Goal: Information Seeking & Learning: Learn about a topic

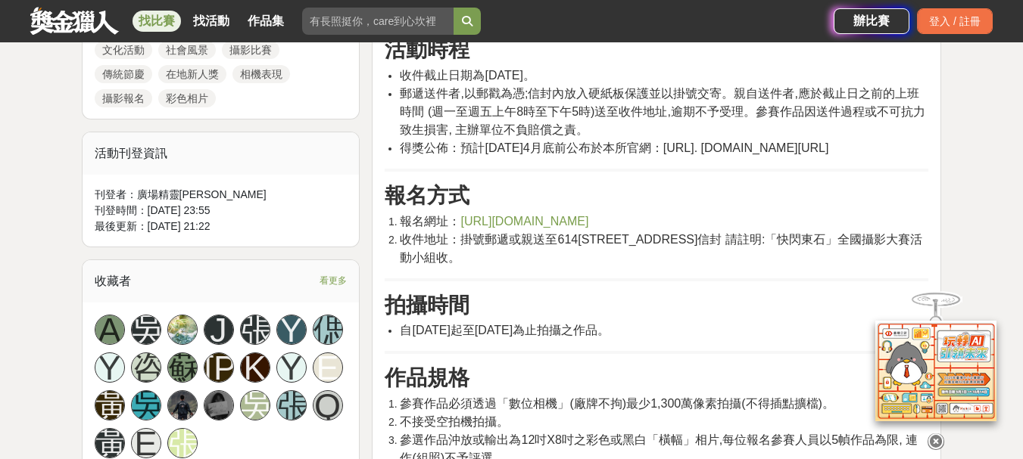
scroll to position [832, 0]
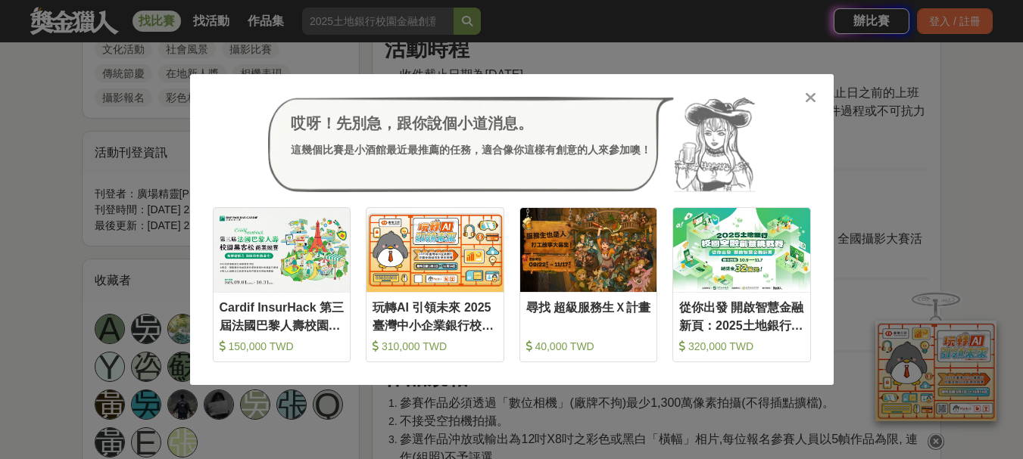
click at [803, 98] on div at bounding box center [810, 96] width 15 height 15
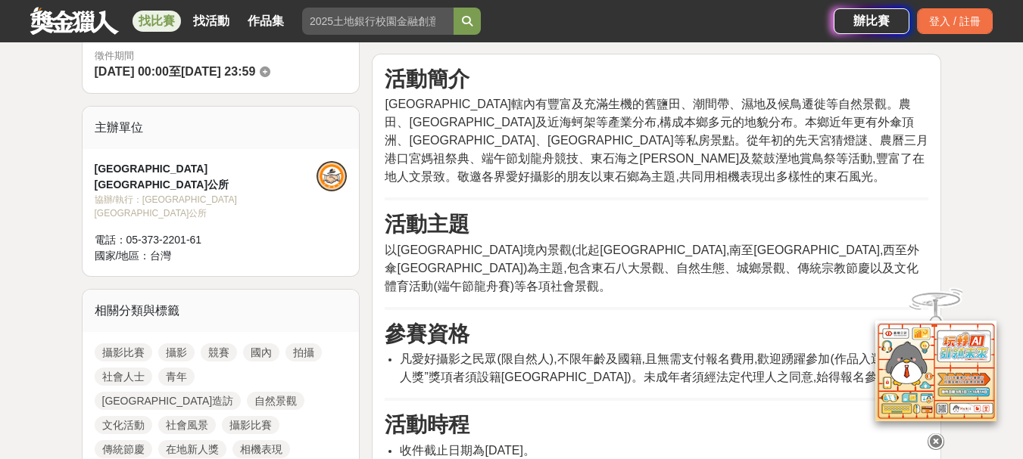
scroll to position [455, 0]
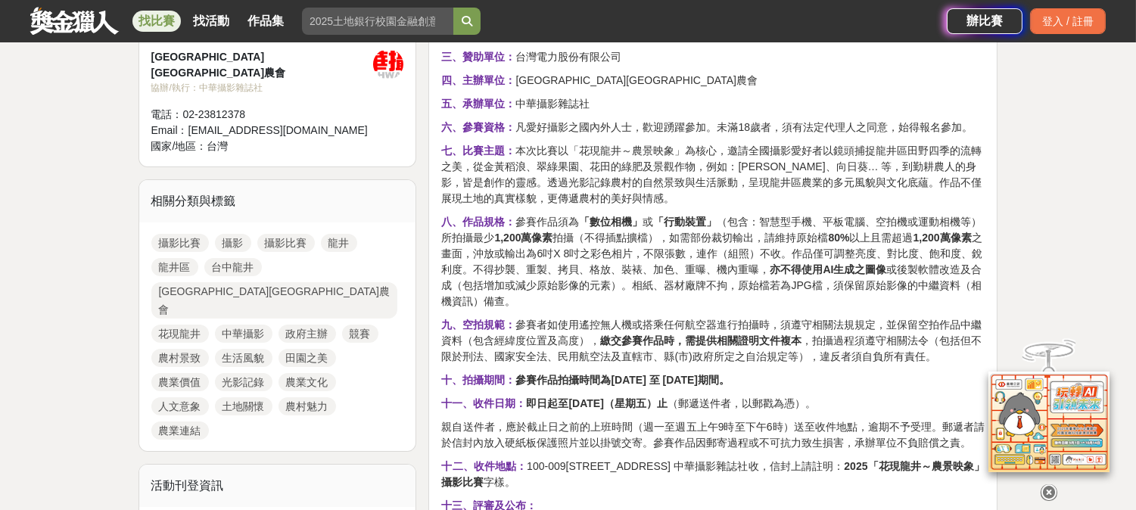
scroll to position [566, 0]
click at [731, 336] on strong "繳交參賽作品時，需提供相關證明文件複本" at bounding box center [700, 342] width 201 height 12
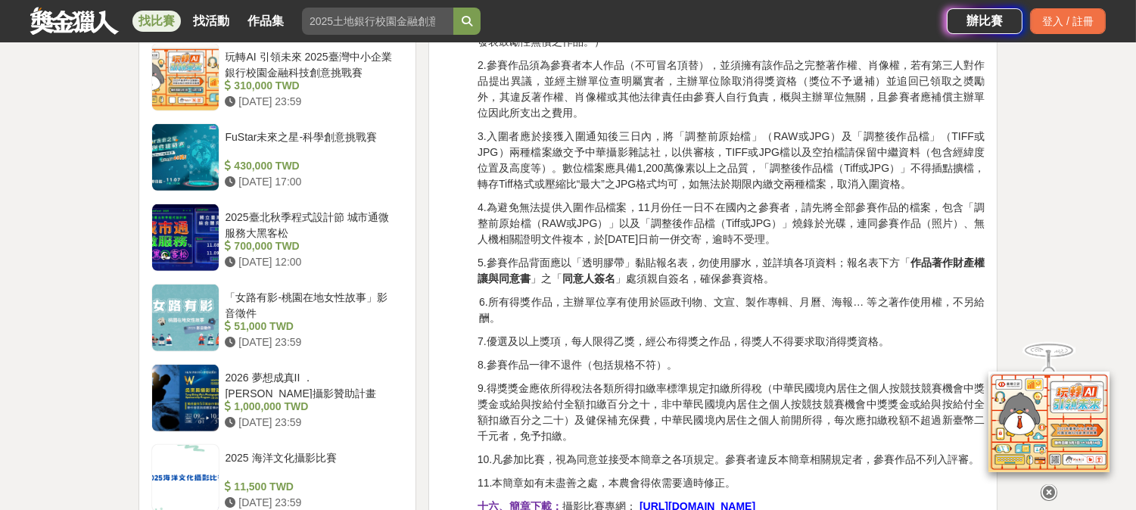
scroll to position [1322, 0]
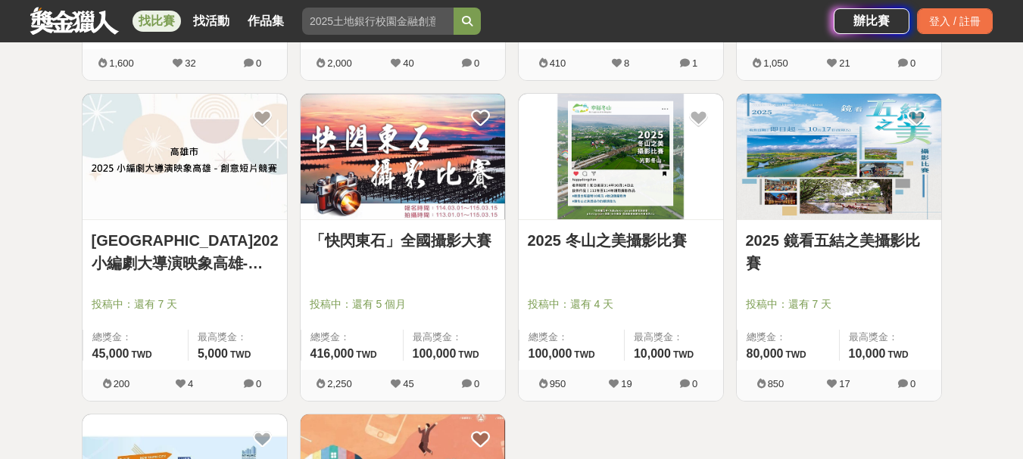
scroll to position [7629, 0]
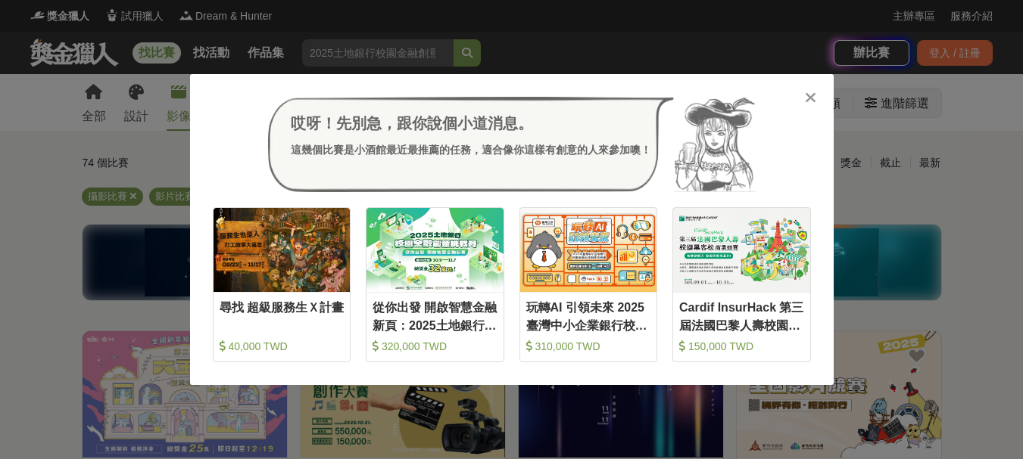
click at [805, 99] on icon at bounding box center [810, 97] width 11 height 15
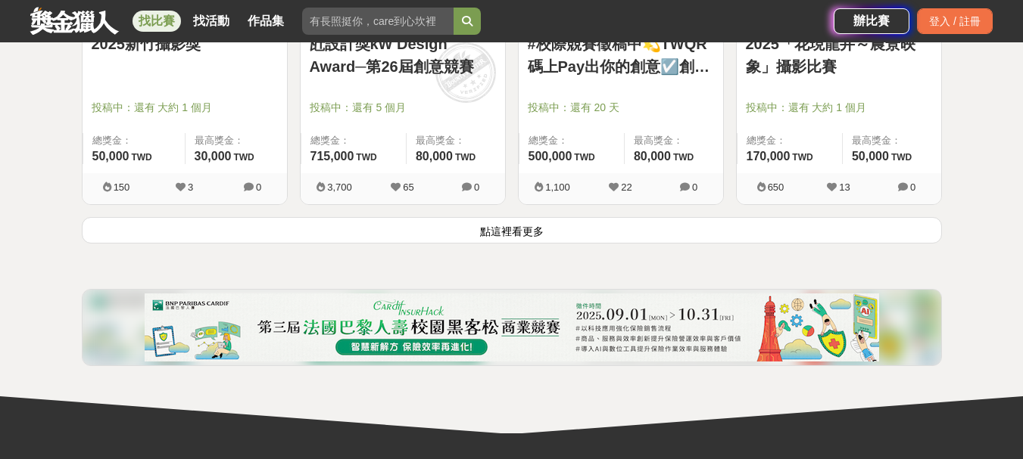
scroll to position [2043, 0]
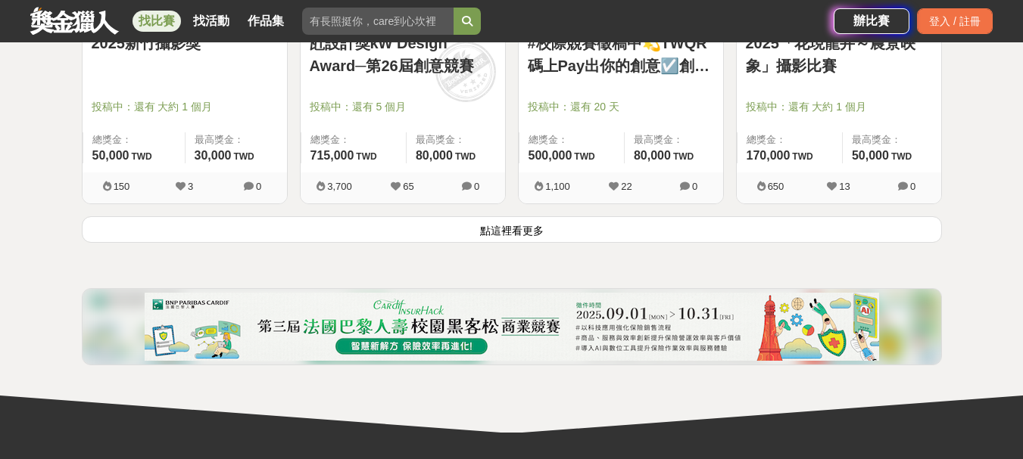
click at [451, 227] on button "點這裡看更多" at bounding box center [512, 229] width 860 height 26
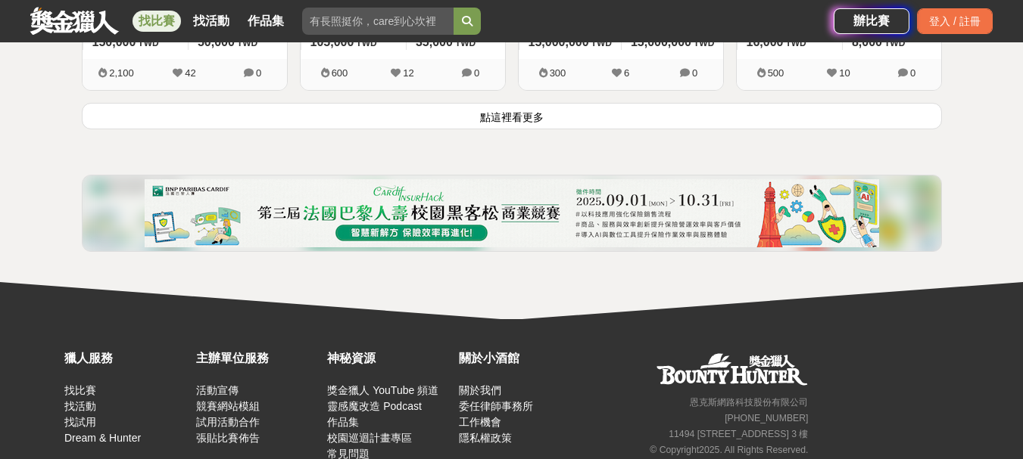
scroll to position [4086, 0]
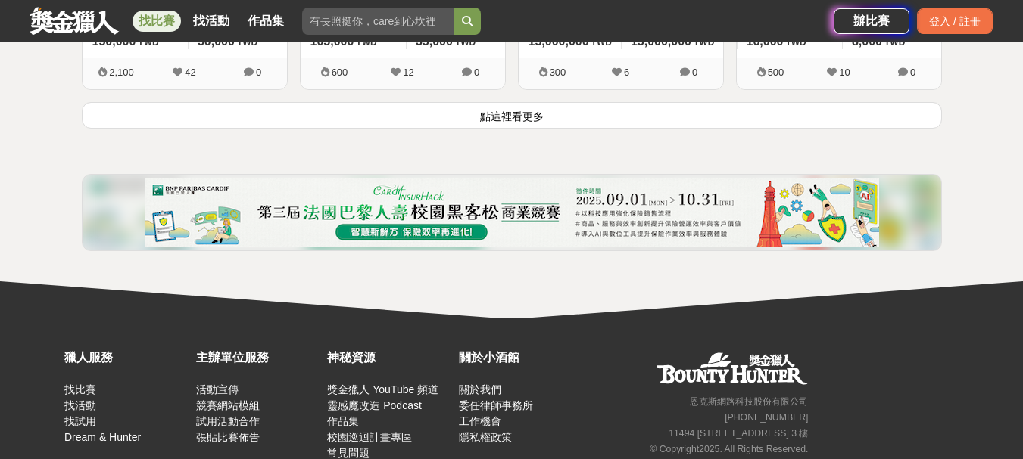
click at [543, 114] on button "點這裡看更多" at bounding box center [512, 115] width 860 height 26
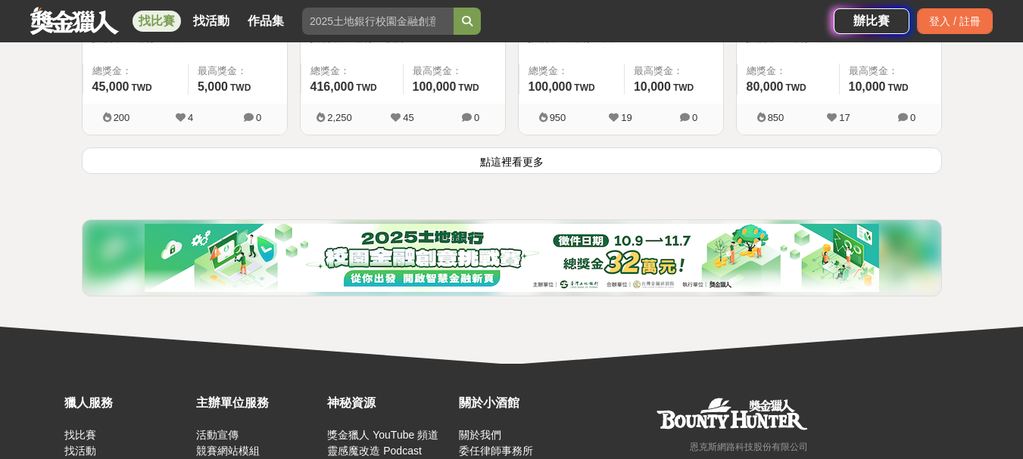
scroll to position [5969, 0]
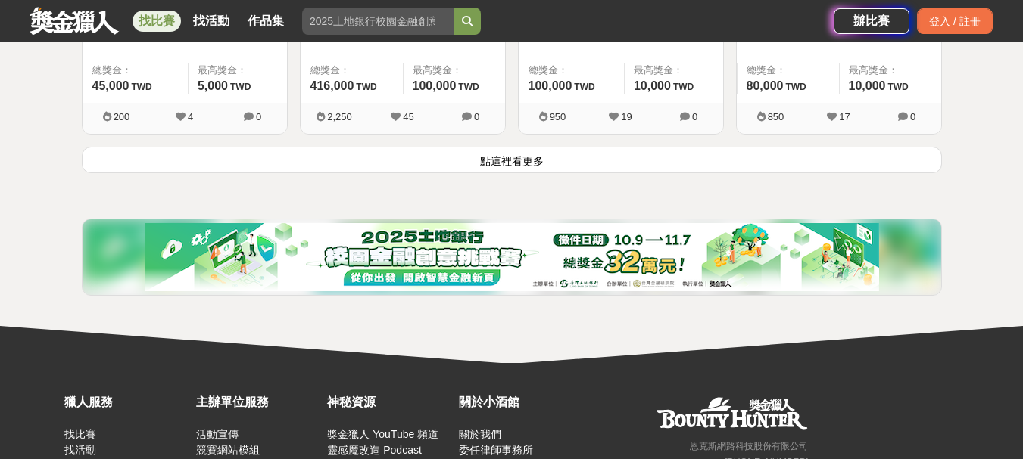
click at [549, 163] on button "點這裡看更多" at bounding box center [512, 160] width 860 height 26
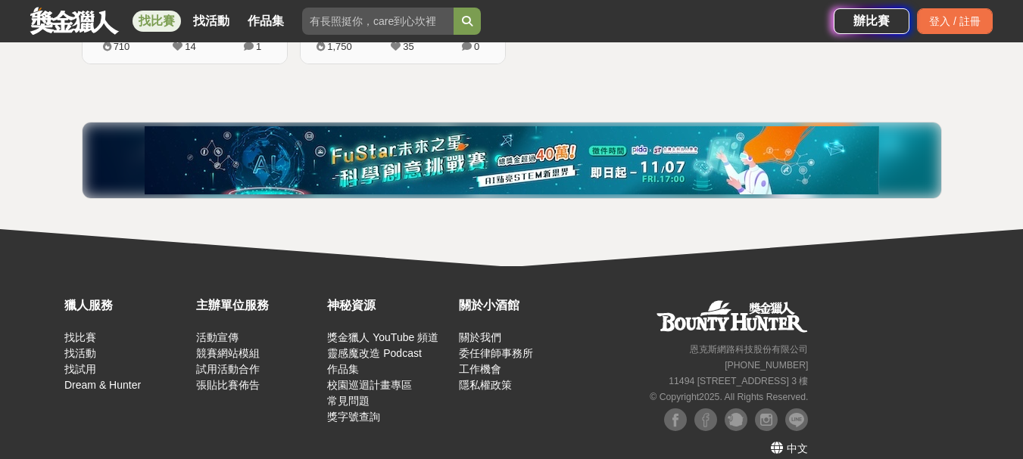
scroll to position [6380, 0]
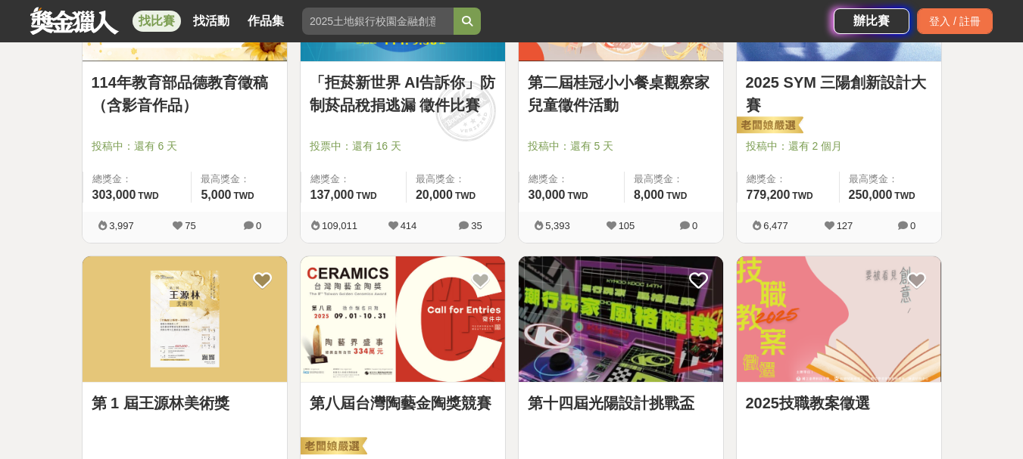
scroll to position [1362, 0]
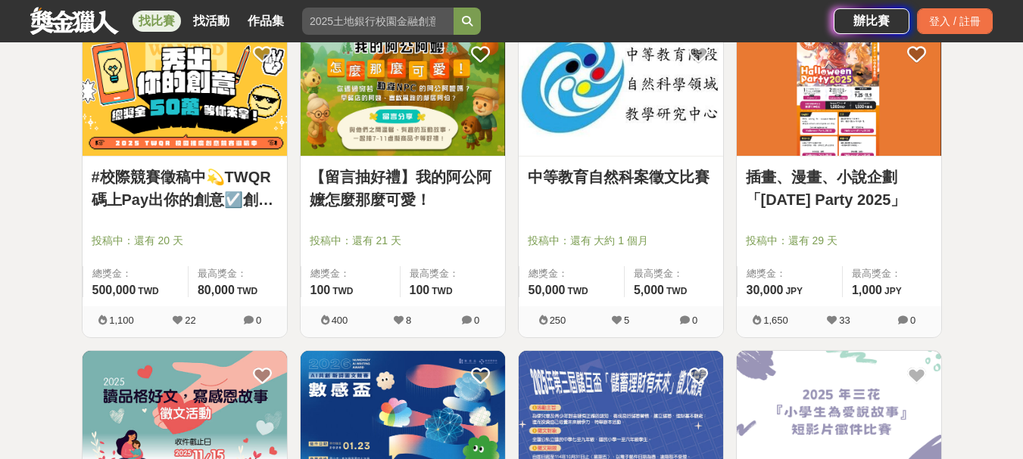
scroll to position [1588, 0]
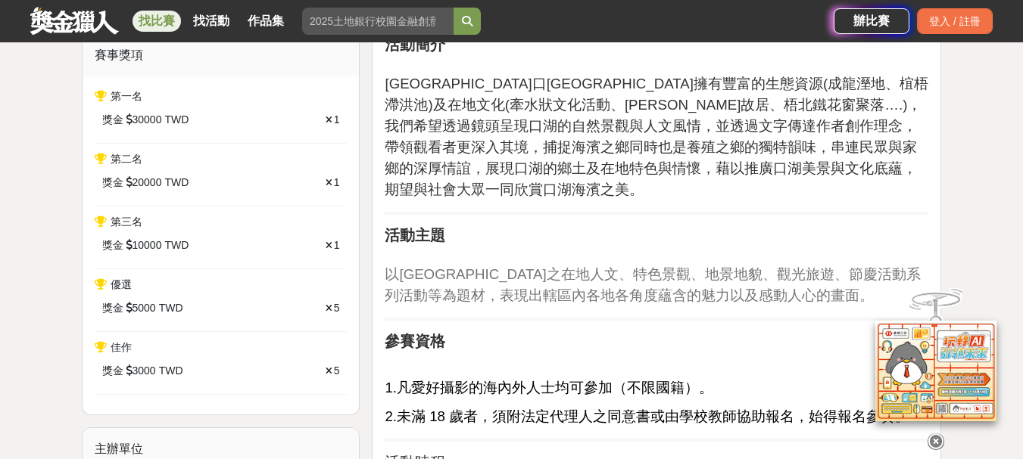
scroll to position [529, 0]
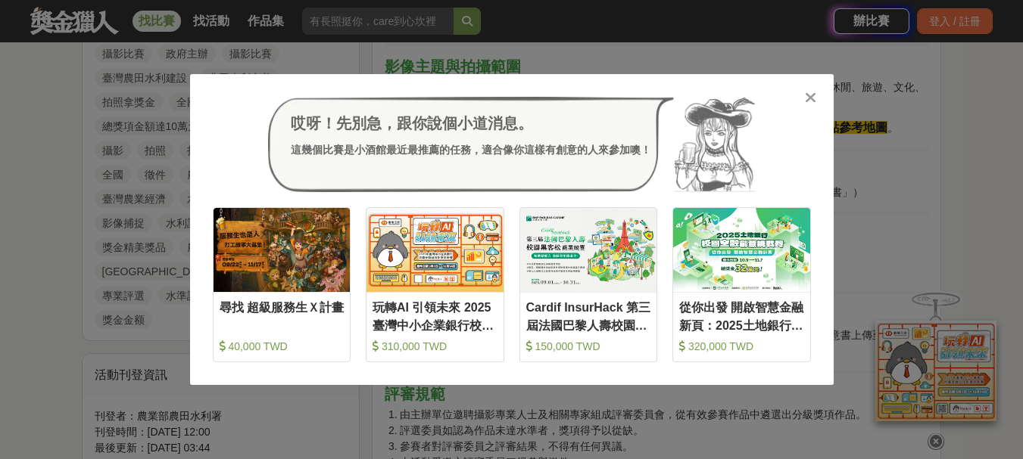
click at [812, 92] on icon at bounding box center [810, 97] width 11 height 15
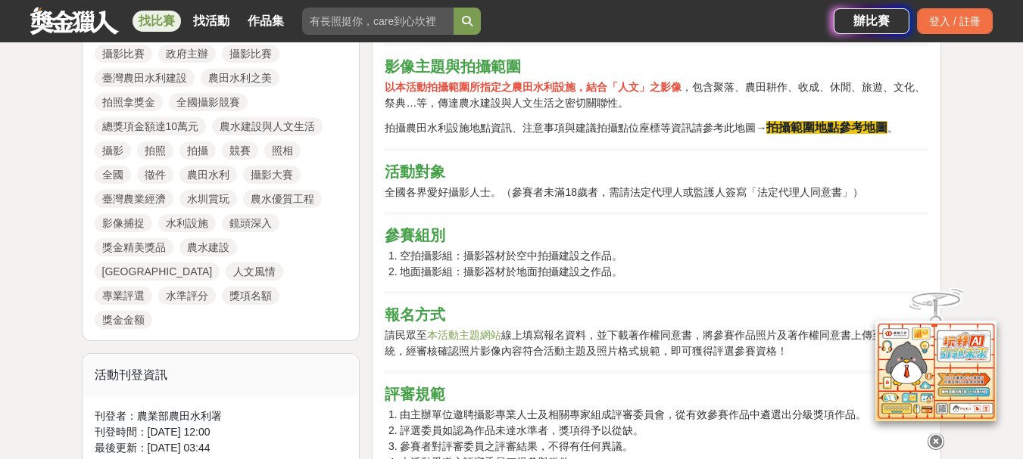
click at [827, 129] on strong "拍攝範圍地點參考地圖" at bounding box center [826, 127] width 121 height 13
click at [867, 127] on strong "拍攝範圍地點參考地圖" at bounding box center [826, 127] width 121 height 13
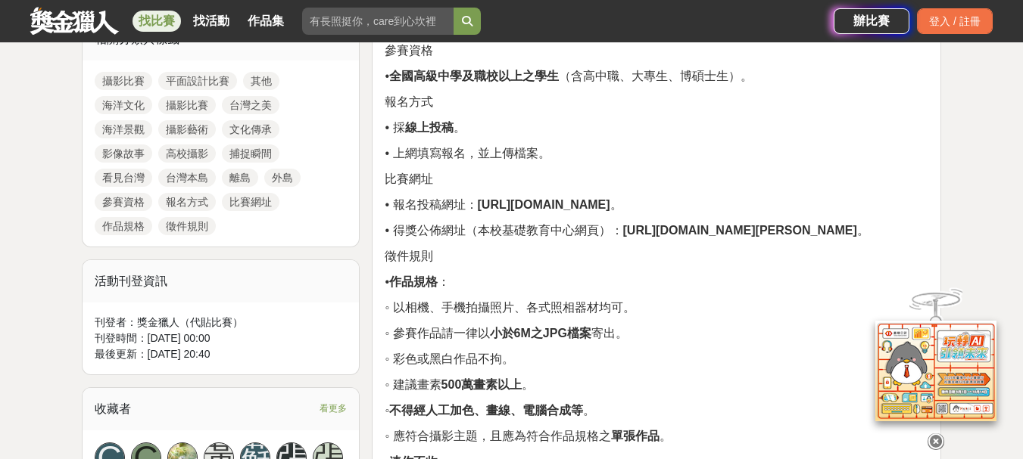
scroll to position [757, 0]
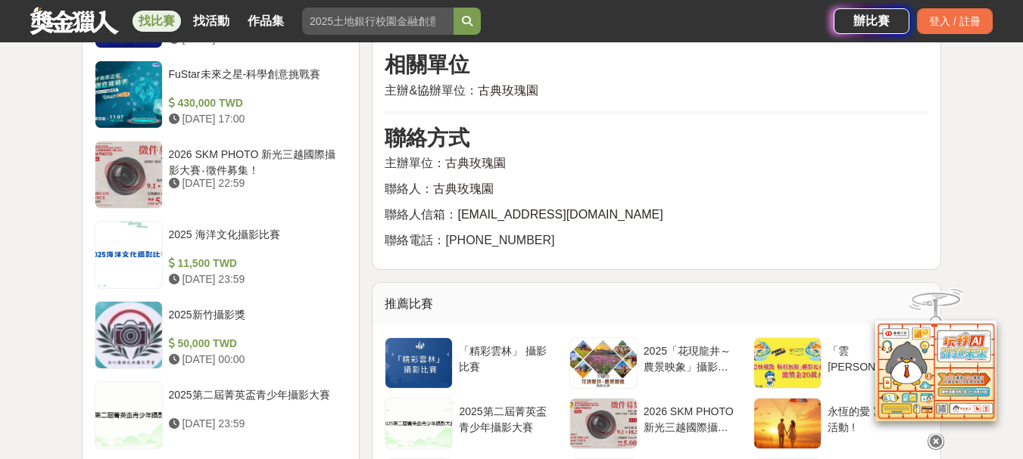
scroll to position [1437, 0]
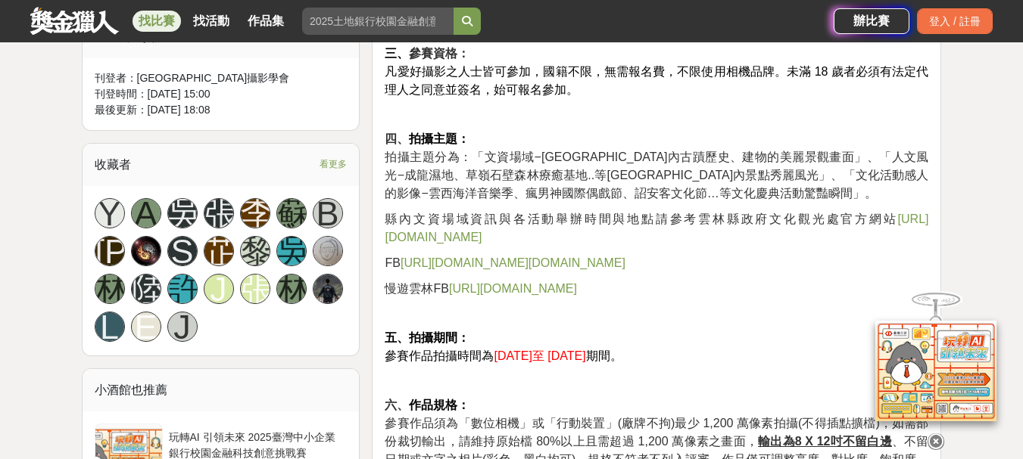
scroll to position [909, 0]
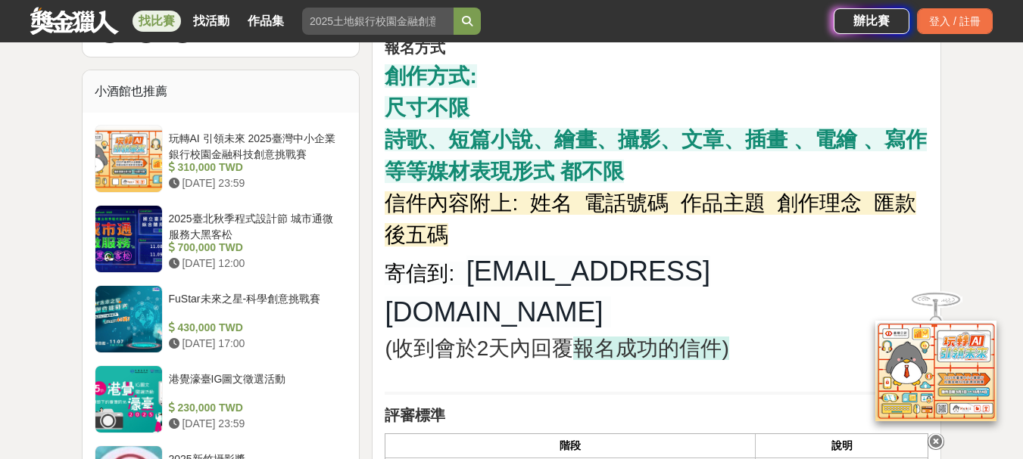
scroll to position [1209, 0]
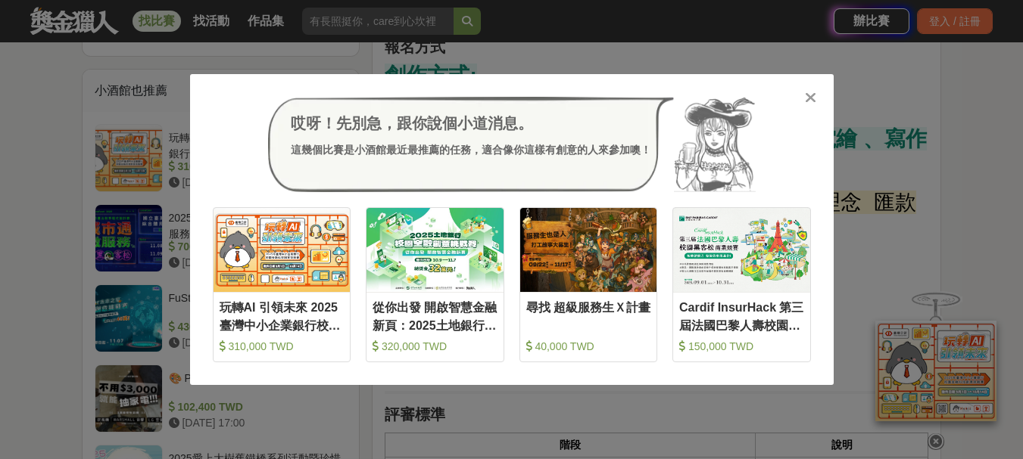
click at [813, 98] on icon at bounding box center [810, 97] width 11 height 15
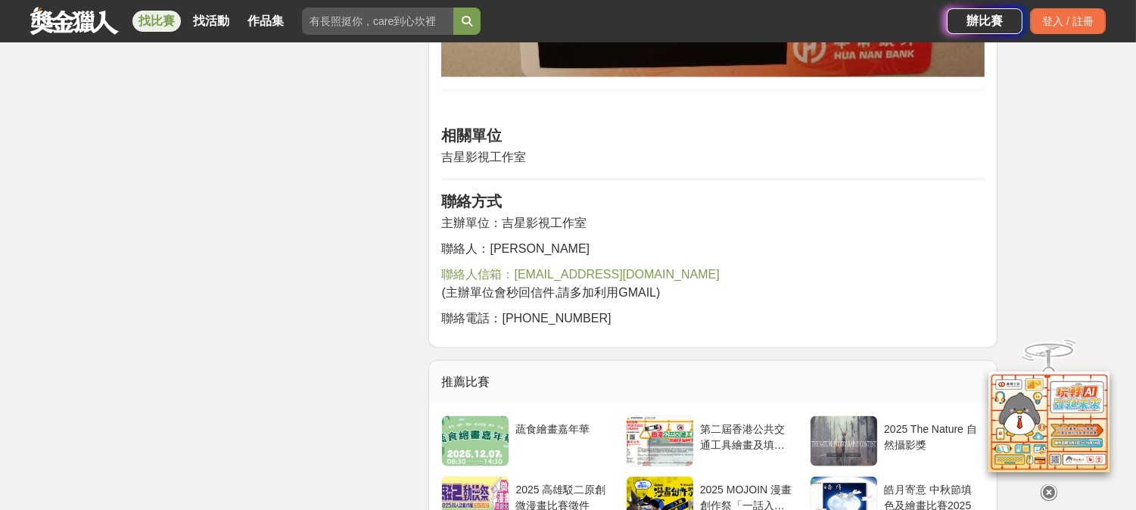
scroll to position [2438, 0]
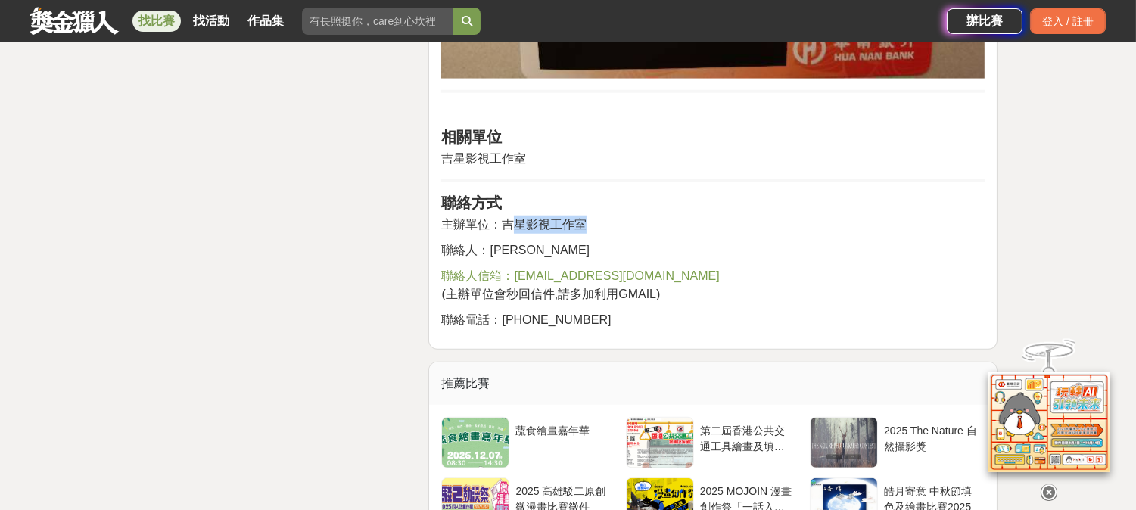
drag, startPoint x: 509, startPoint y: 214, endPoint x: 583, endPoint y: 208, distance: 74.4
click at [583, 218] on span "主辦單位：吉星影視工作室" at bounding box center [513, 224] width 145 height 13
click at [590, 216] on p "主辦單位：吉星影視工作室" at bounding box center [712, 225] width 543 height 18
drag, startPoint x: 587, startPoint y: 214, endPoint x: 505, endPoint y: 219, distance: 82.7
click at [509, 223] on p "主辦單位：吉星影視工作室" at bounding box center [712, 225] width 543 height 18
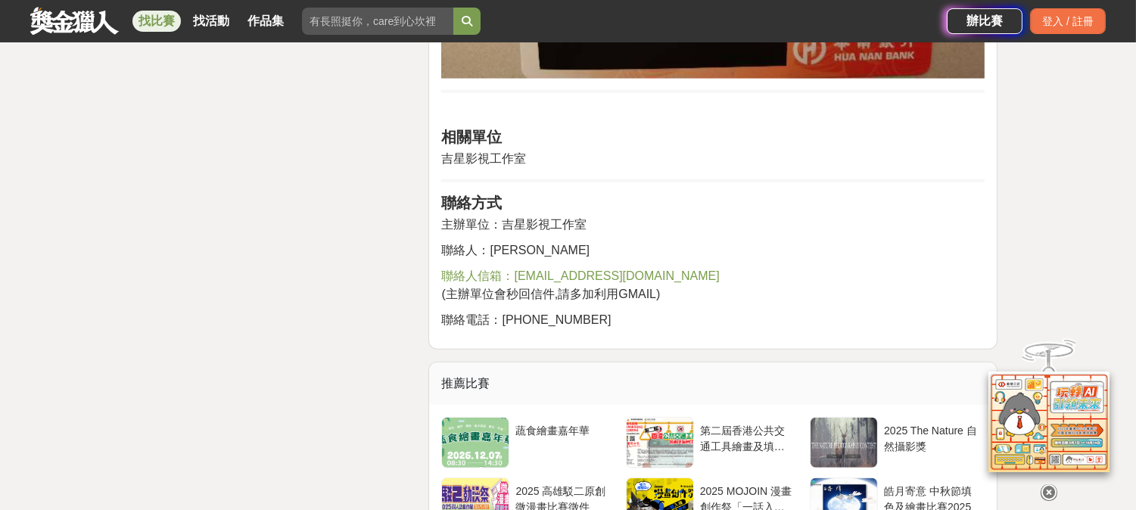
click at [503, 218] on span "主辦單位：吉星影視工作室" at bounding box center [513, 224] width 145 height 13
drag, startPoint x: 503, startPoint y: 218, endPoint x: 587, endPoint y: 216, distance: 84.0
click at [587, 216] on p "主辦單位：吉星影視工作室" at bounding box center [712, 225] width 543 height 18
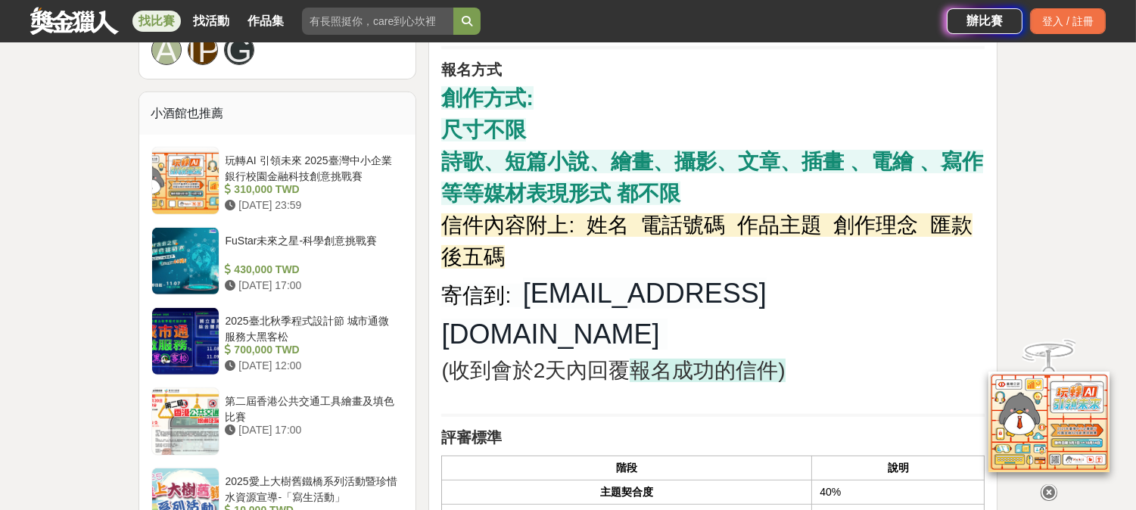
scroll to position [1185, 0]
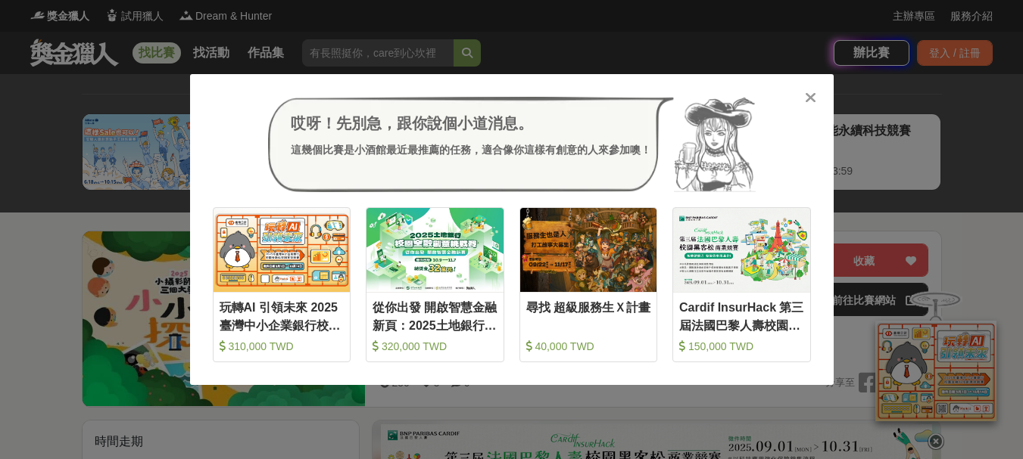
click at [816, 99] on div at bounding box center [810, 96] width 15 height 15
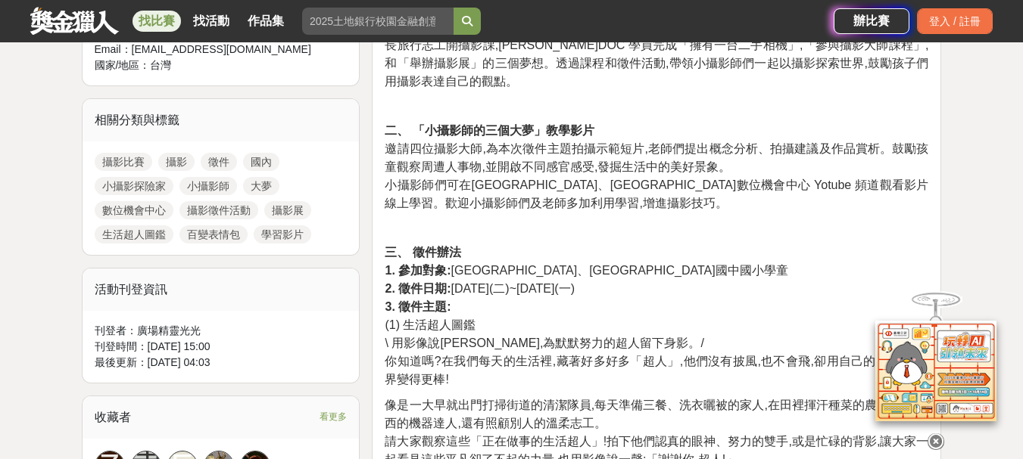
scroll to position [681, 0]
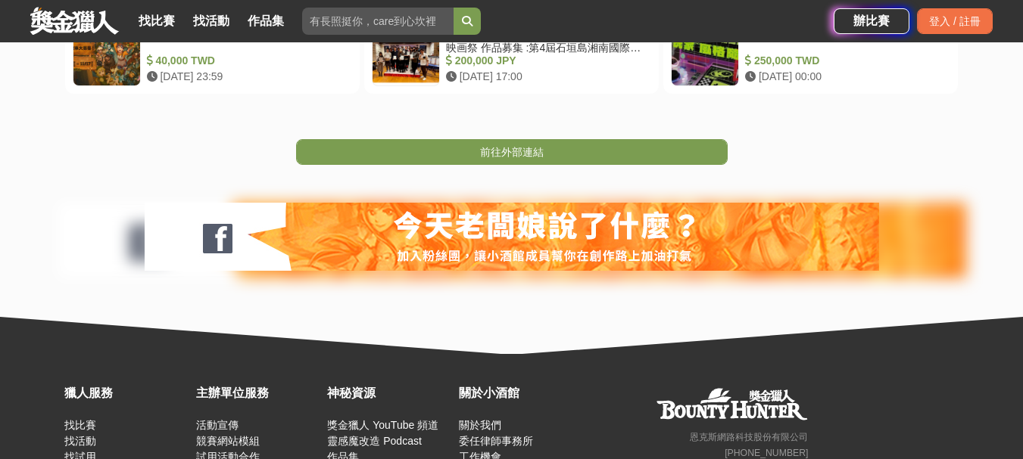
scroll to position [378, 0]
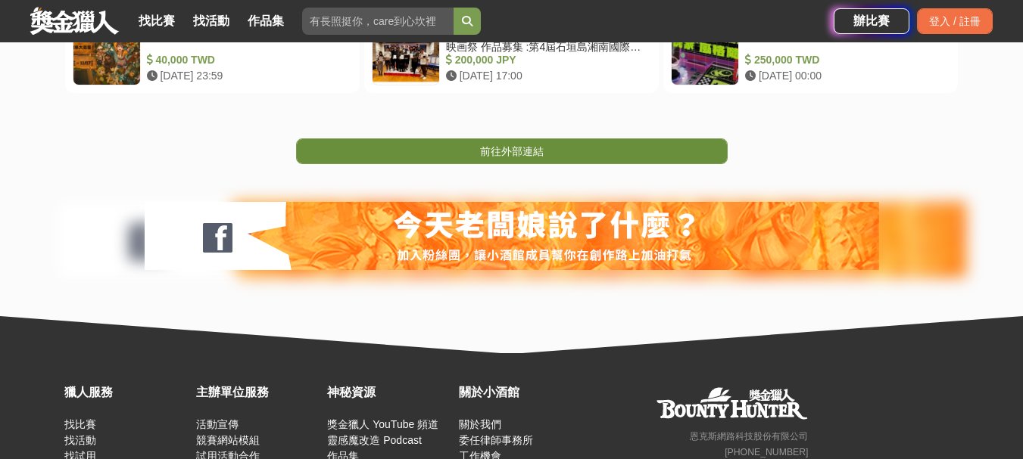
click at [636, 153] on link "前往外部連結" at bounding box center [511, 152] width 431 height 26
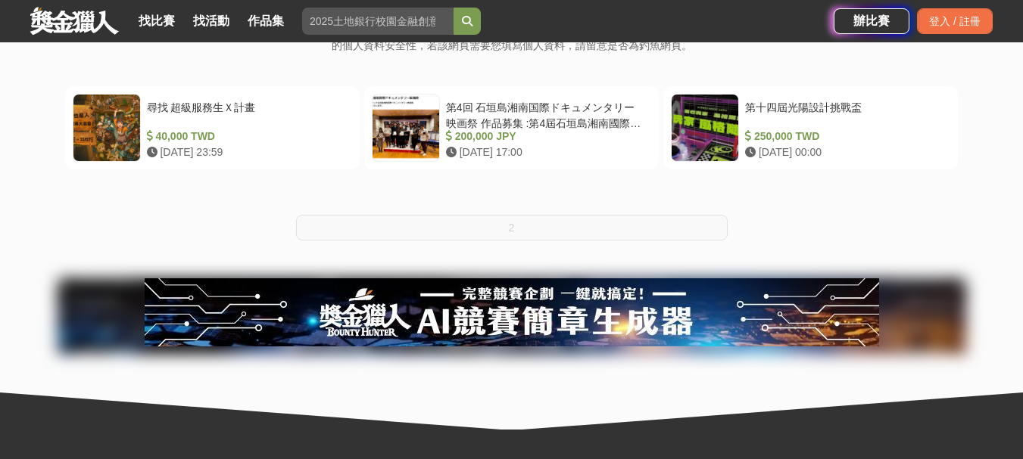
scroll to position [303, 0]
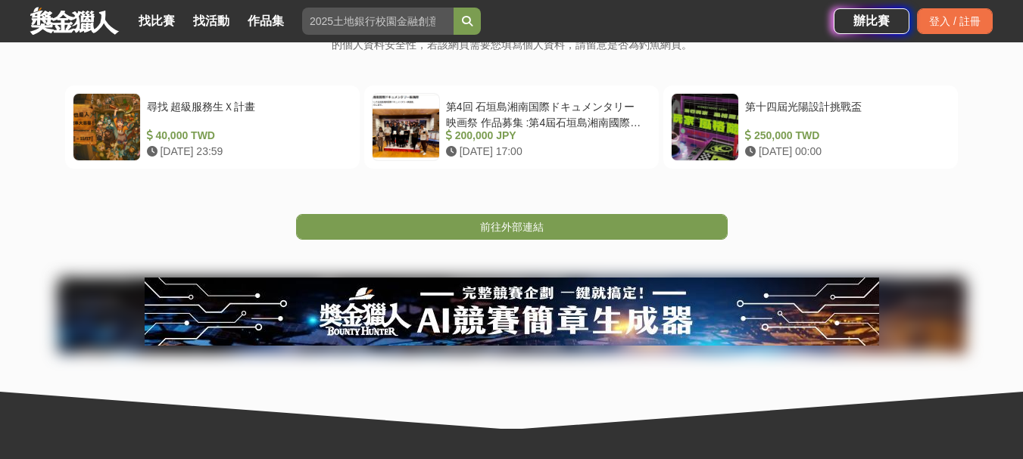
click at [584, 224] on link "前往外部連結" at bounding box center [511, 227] width 431 height 26
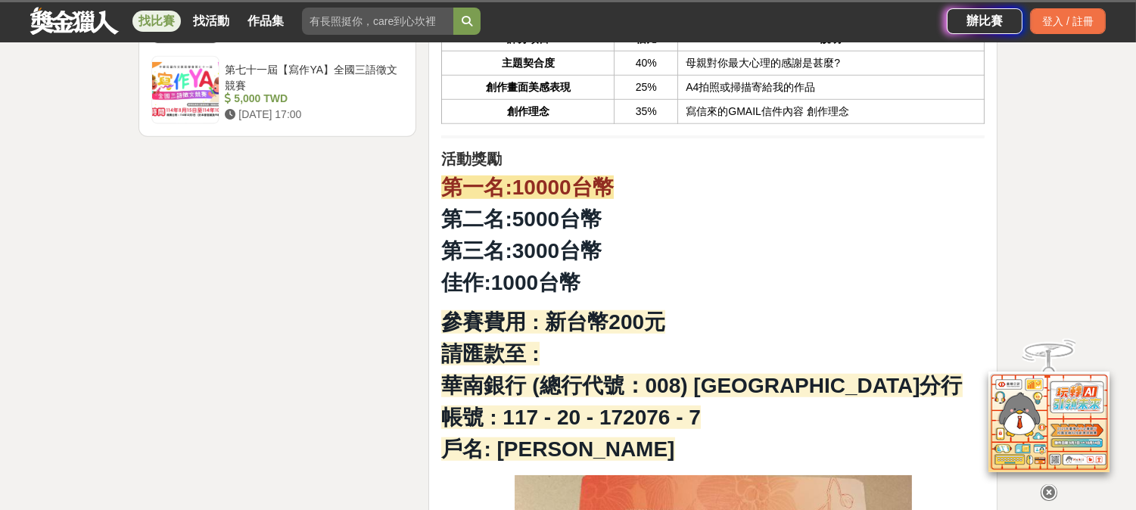
scroll to position [2185, 0]
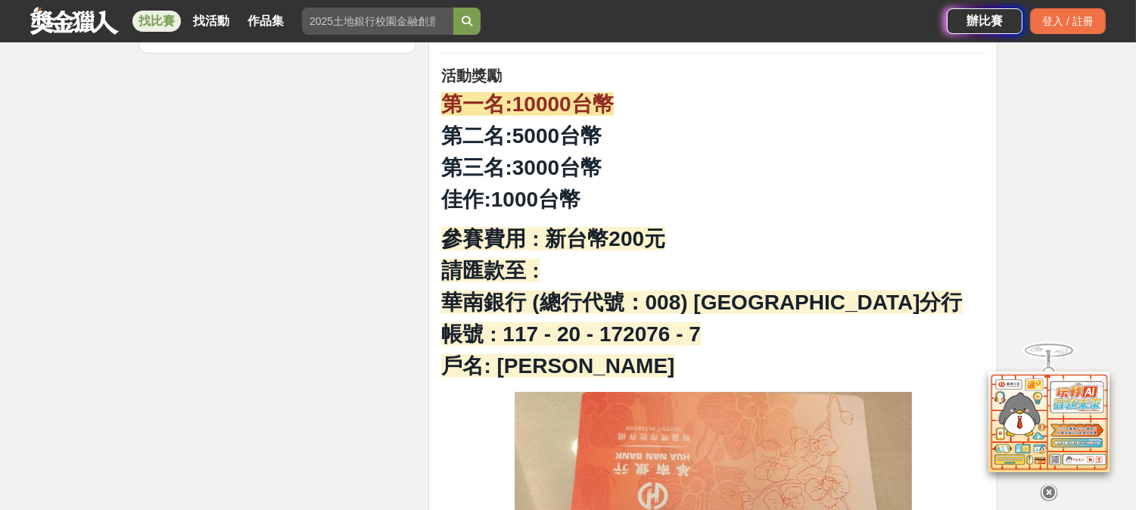
scroll to position [2268, 0]
